Goal: Use online tool/utility: Utilize a website feature to perform a specific function

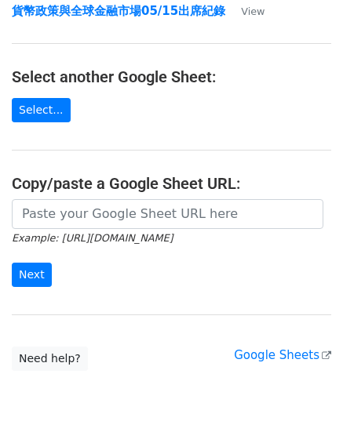
scroll to position [235, 0]
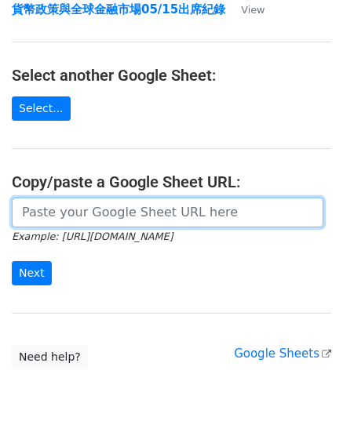
click at [116, 218] on input "url" at bounding box center [168, 213] width 312 height 30
paste input "https://docs.google.com/spreadsheets/d/1fSqzgoNNnZDkFK0VaXlgRyt1T--lNsOKHfyYFRi…"
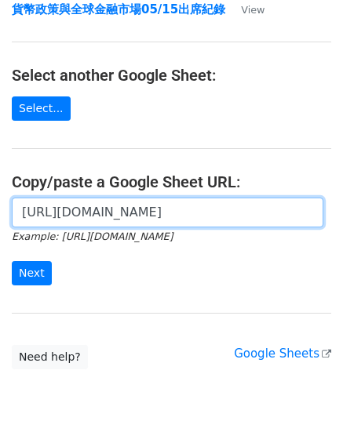
scroll to position [0, 381]
type input "https://docs.google.com/spreadsheets/d/1fSqzgoNNnZDkFK0VaXlgRyt1T--lNsOKHfyYFRi…"
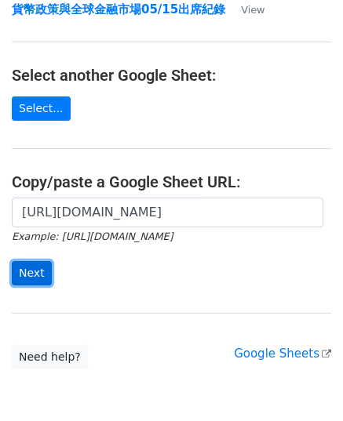
click at [35, 272] on input "Next" at bounding box center [32, 273] width 40 height 24
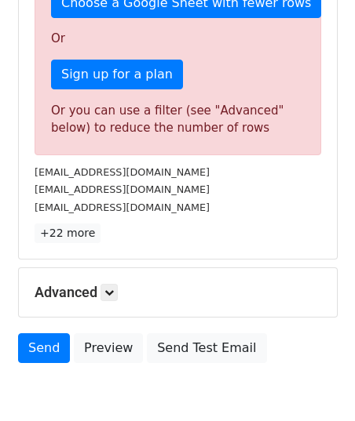
scroll to position [523, 0]
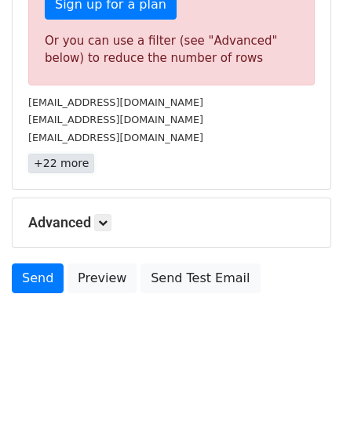
click at [40, 155] on link "+22 more" at bounding box center [61, 164] width 66 height 20
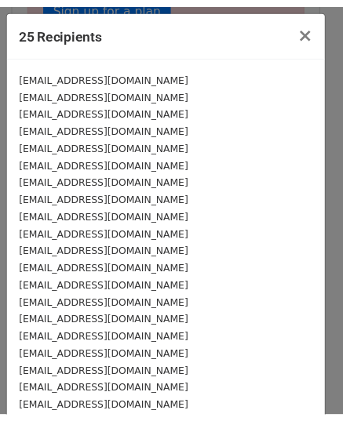
scroll to position [0, 0]
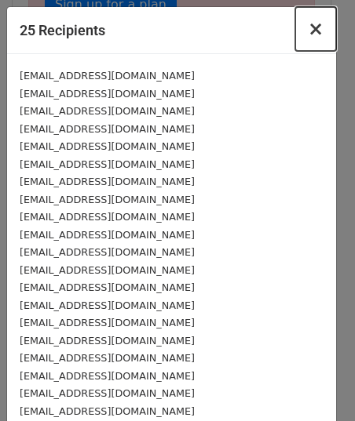
click at [308, 29] on span "×" at bounding box center [316, 29] width 16 height 22
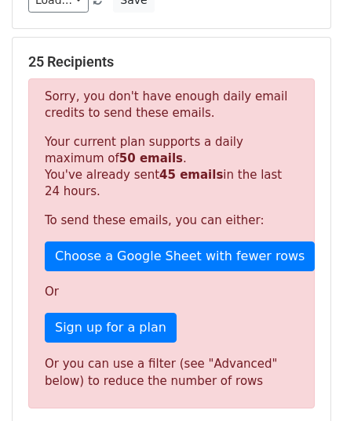
scroll to position [287, 0]
